Goal: Information Seeking & Learning: Find specific fact

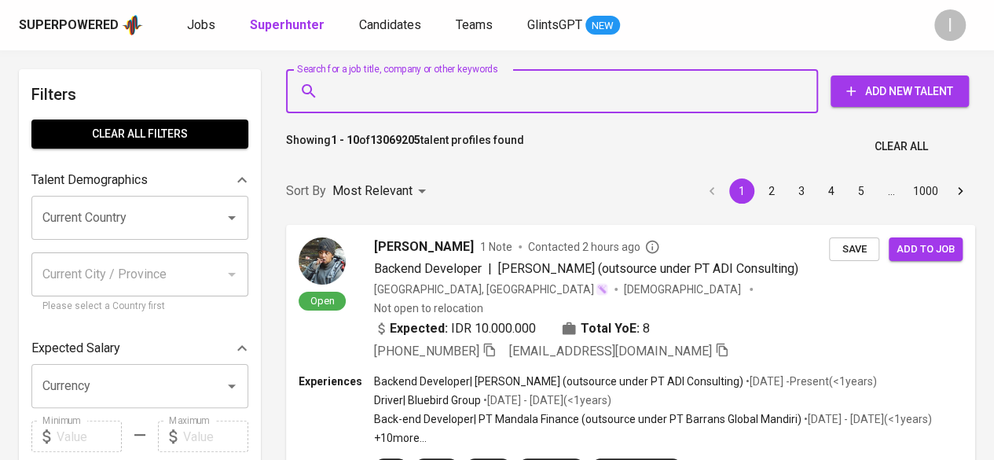
click at [567, 93] on input "Search for a job title, company or other keywords" at bounding box center [556, 91] width 463 height 30
paste input "[EMAIL_ADDRESS][DOMAIN_NAME]"
type input "[EMAIL_ADDRESS][DOMAIN_NAME]"
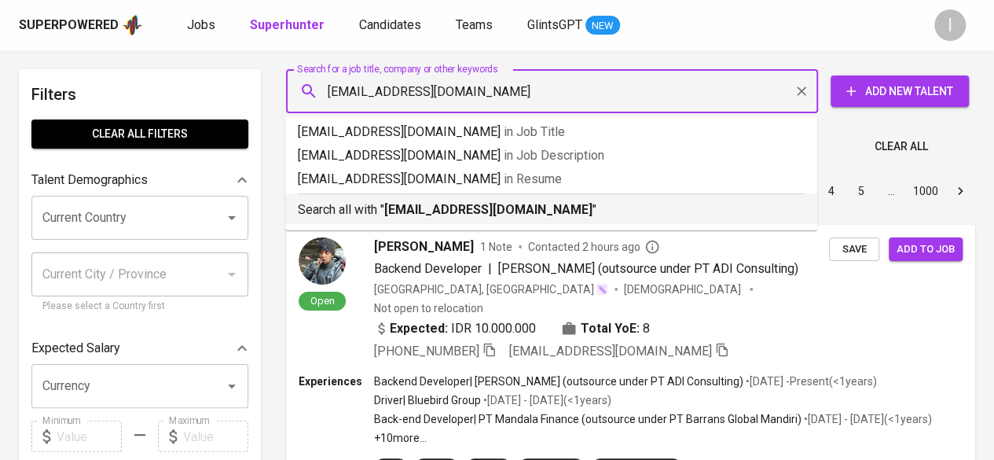
click at [522, 202] on b "[EMAIL_ADDRESS][DOMAIN_NAME]" at bounding box center [488, 209] width 208 height 15
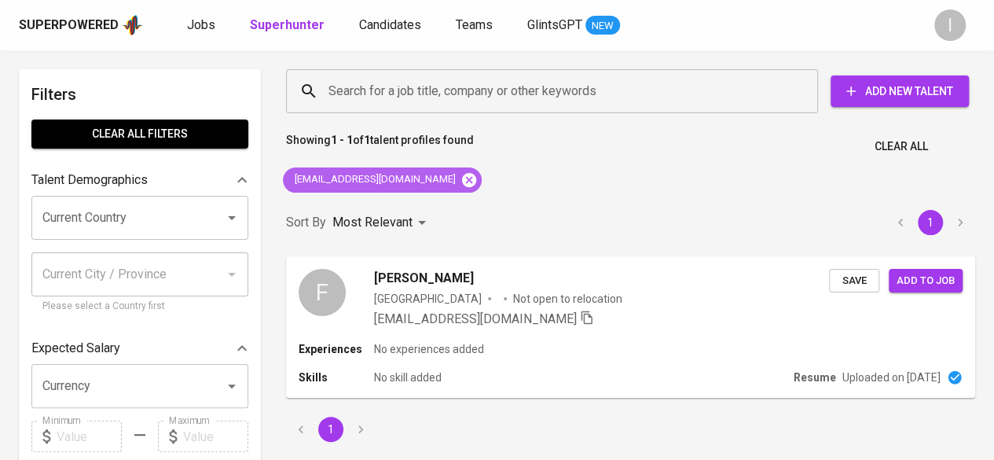
click at [462, 182] on icon at bounding box center [469, 179] width 14 height 14
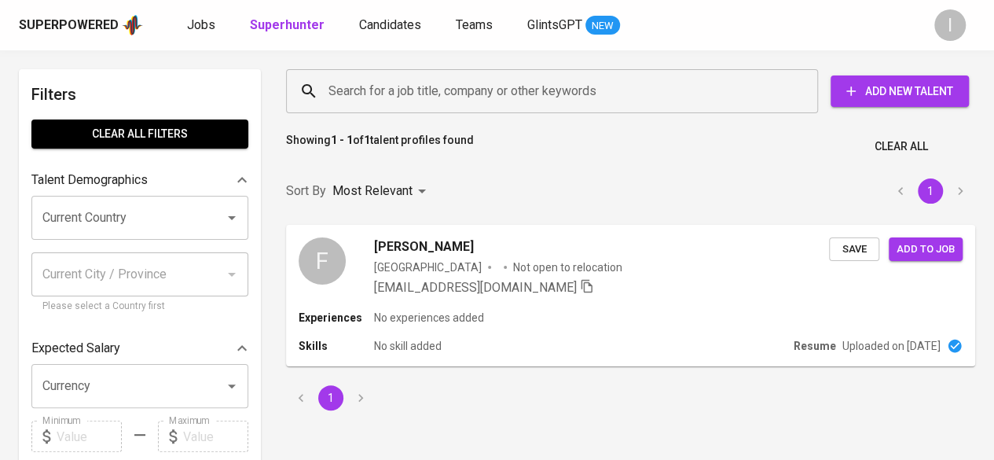
click at [442, 98] on input "Search for a job title, company or other keywords" at bounding box center [556, 91] width 463 height 30
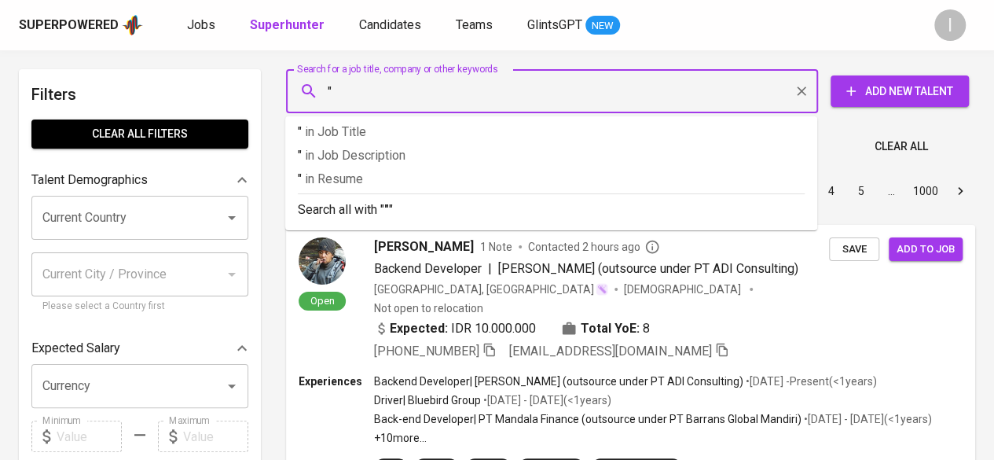
paste input "[PERSON_NAME]"
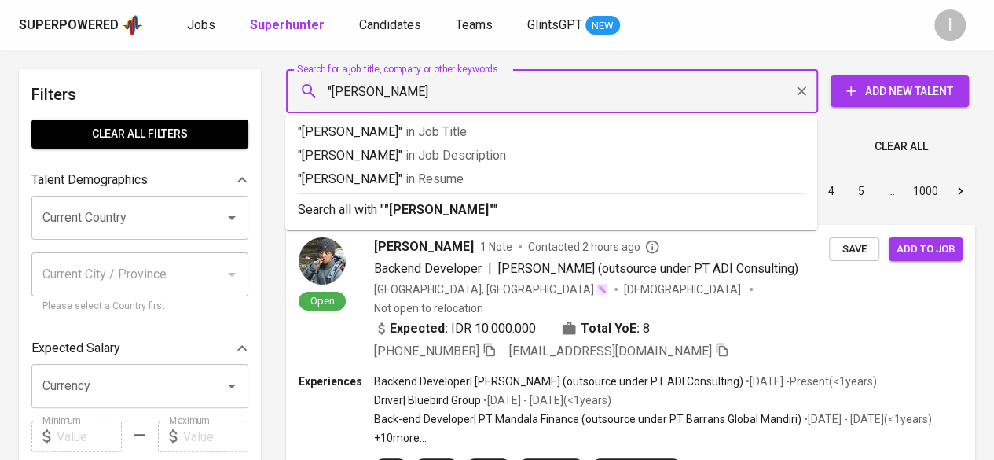
type input ""[PERSON_NAME]""
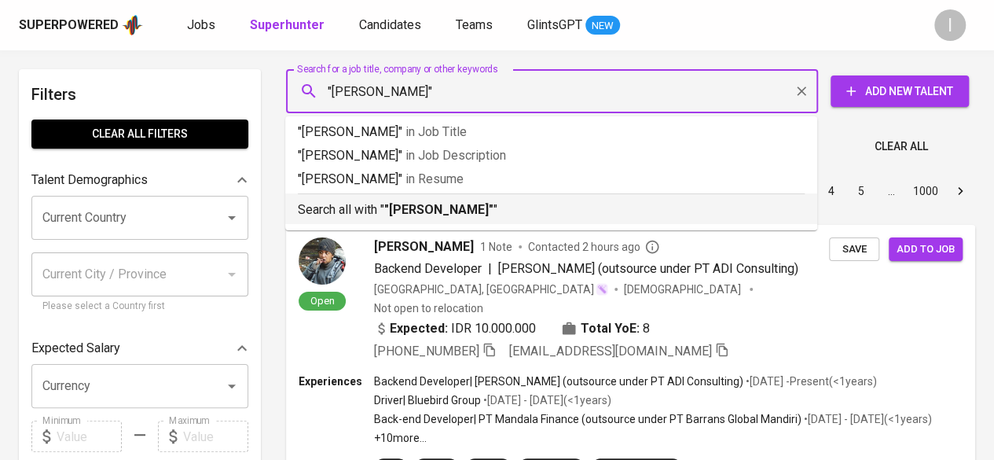
click at [494, 207] on b ""[PERSON_NAME]"" at bounding box center [438, 209] width 109 height 15
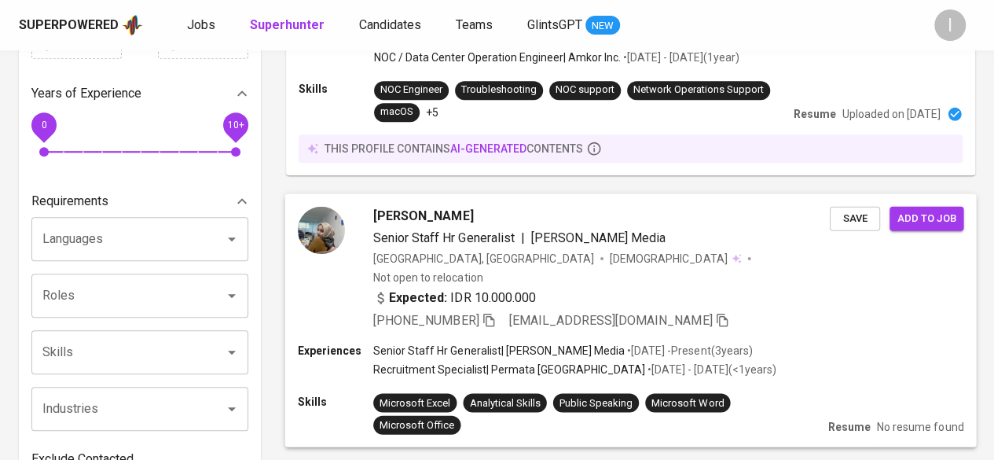
scroll to position [393, 0]
click at [490, 313] on icon "button" at bounding box center [488, 319] width 11 height 13
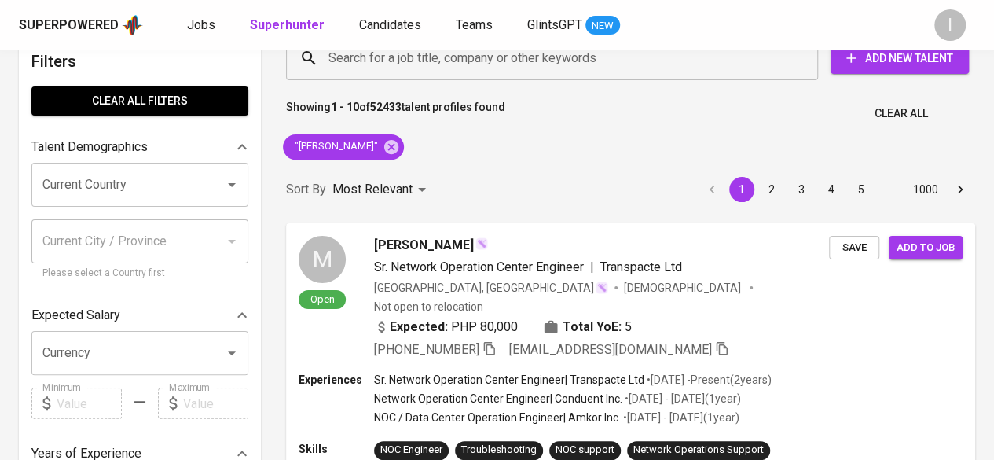
scroll to position [0, 0]
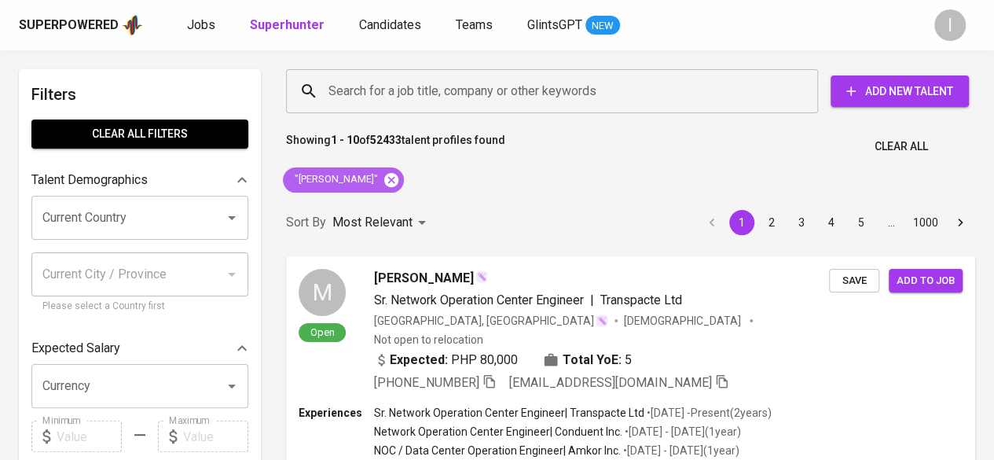
click at [400, 187] on icon at bounding box center [391, 179] width 17 height 17
click at [446, 94] on input "Search for a job title, company or other keywords" at bounding box center [556, 91] width 463 height 30
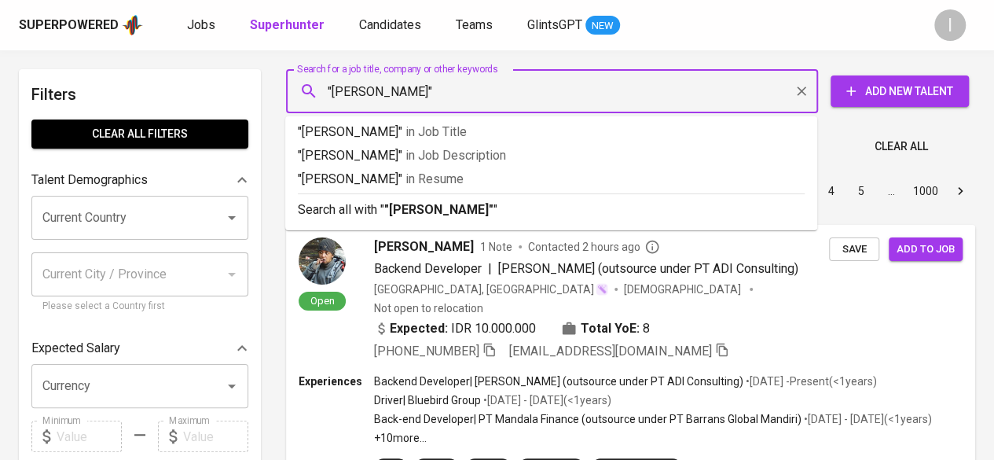
click at [446, 92] on input ""[PERSON_NAME]"" at bounding box center [556, 91] width 463 height 30
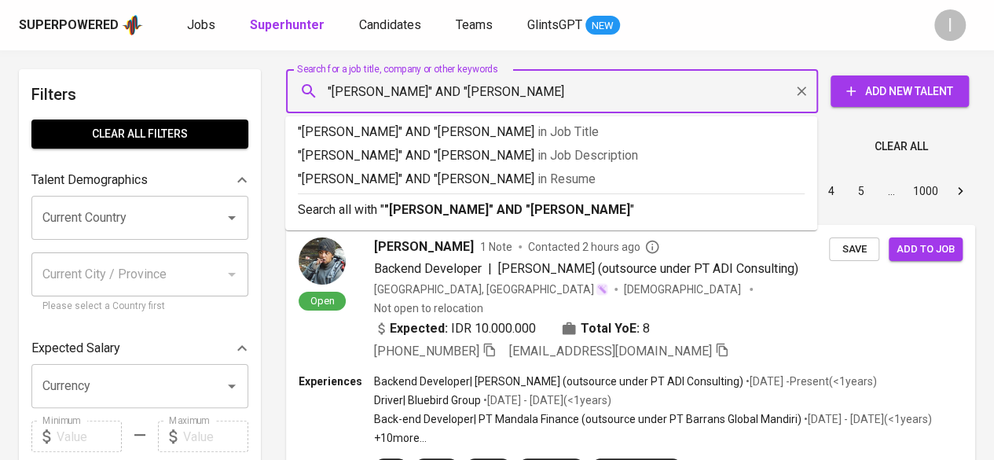
type input ""[PERSON_NAME]" AND "[PERSON_NAME]""
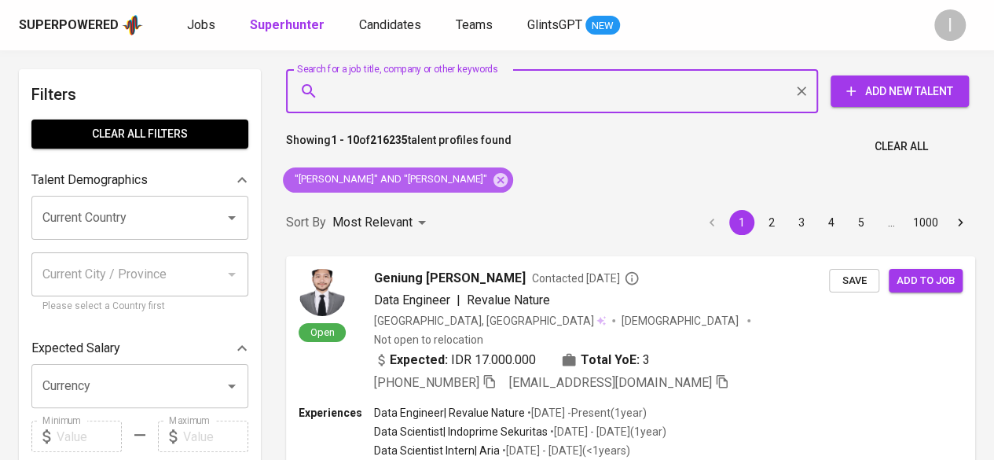
drag, startPoint x: 484, startPoint y: 179, endPoint x: 553, endPoint y: 86, distance: 116.3
click at [494, 179] on icon at bounding box center [501, 179] width 14 height 14
